Goal: Information Seeking & Learning: Learn about a topic

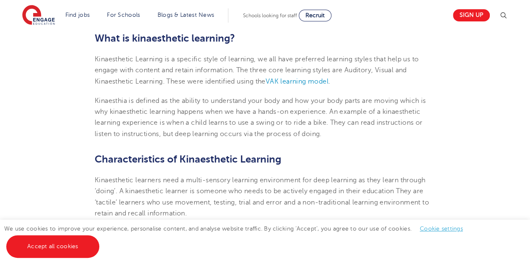
scroll to position [283, 0]
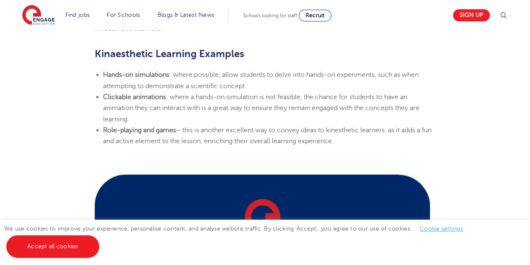
scroll to position [0, 0]
